Goal: Find specific page/section: Find specific page/section

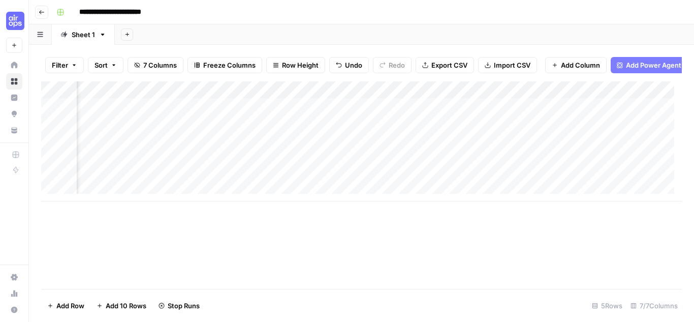
scroll to position [0, 233]
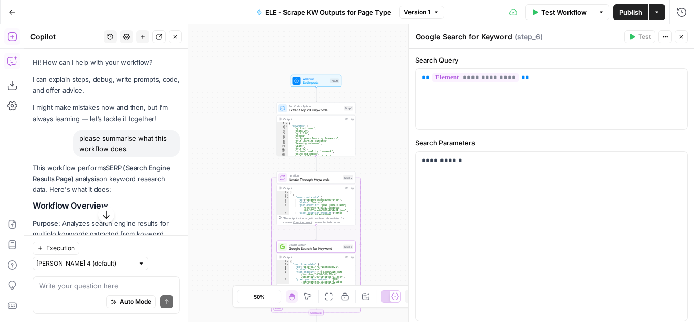
scroll to position [136, 0]
